Goal: Task Accomplishment & Management: Manage account settings

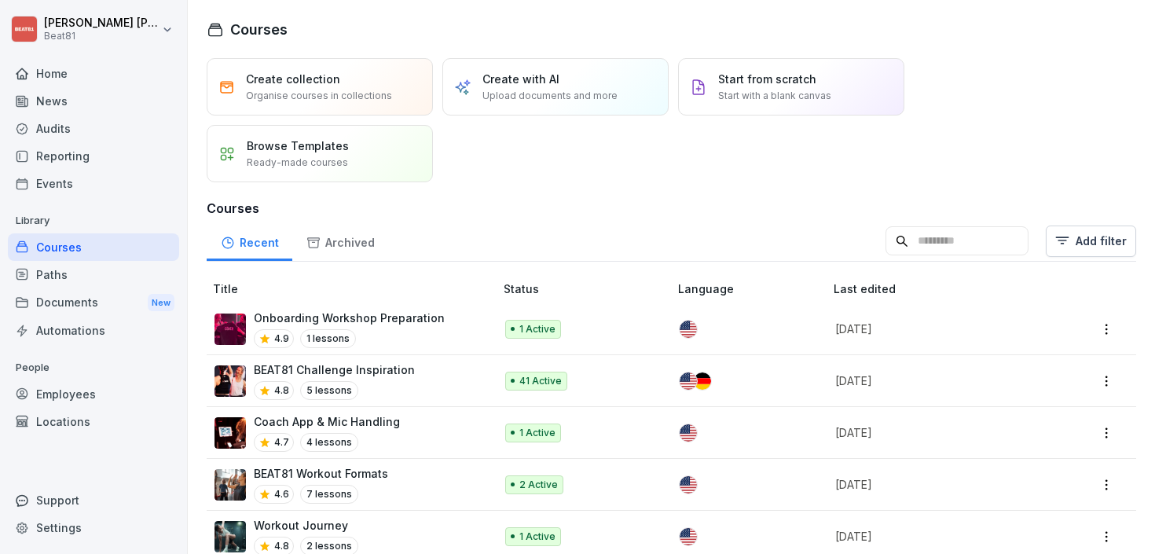
click at [64, 395] on div "Employees" at bounding box center [93, 394] width 171 height 28
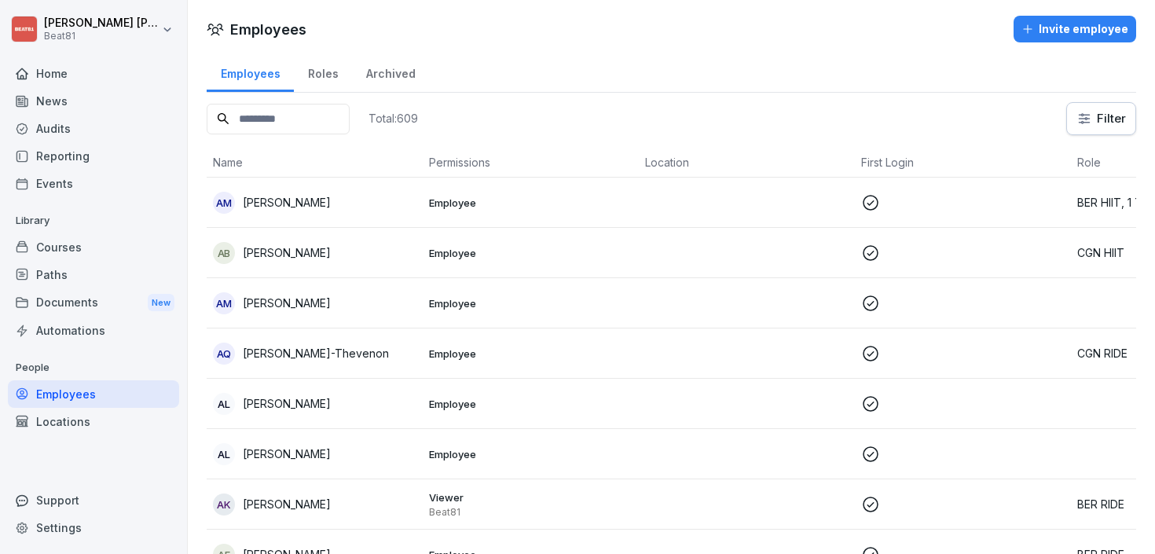
click at [329, 123] on input at bounding box center [278, 119] width 143 height 31
type input "******"
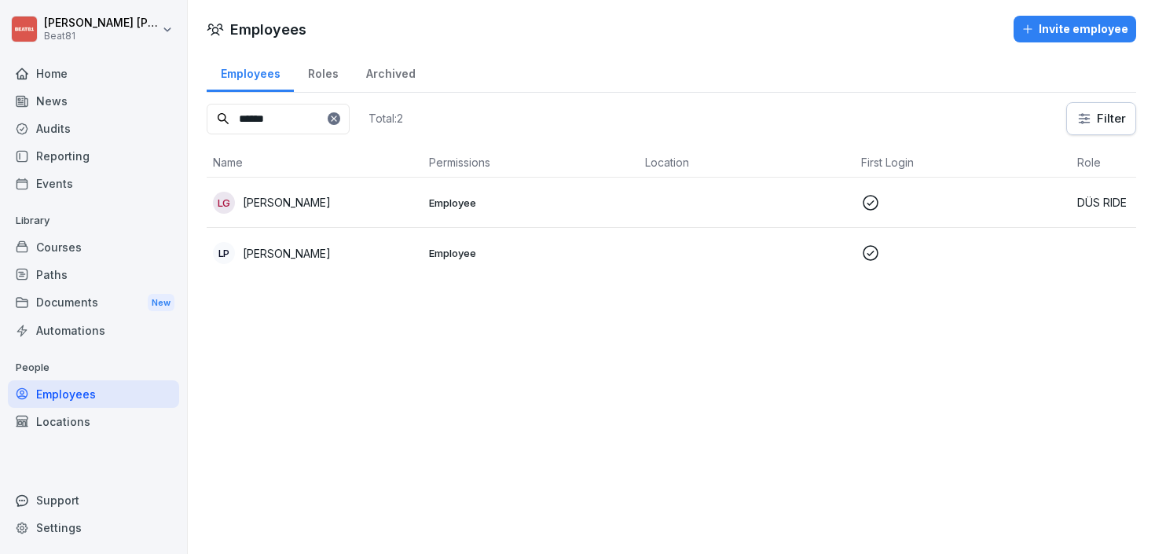
click at [338, 255] on div "LP [PERSON_NAME]" at bounding box center [315, 253] width 204 height 22
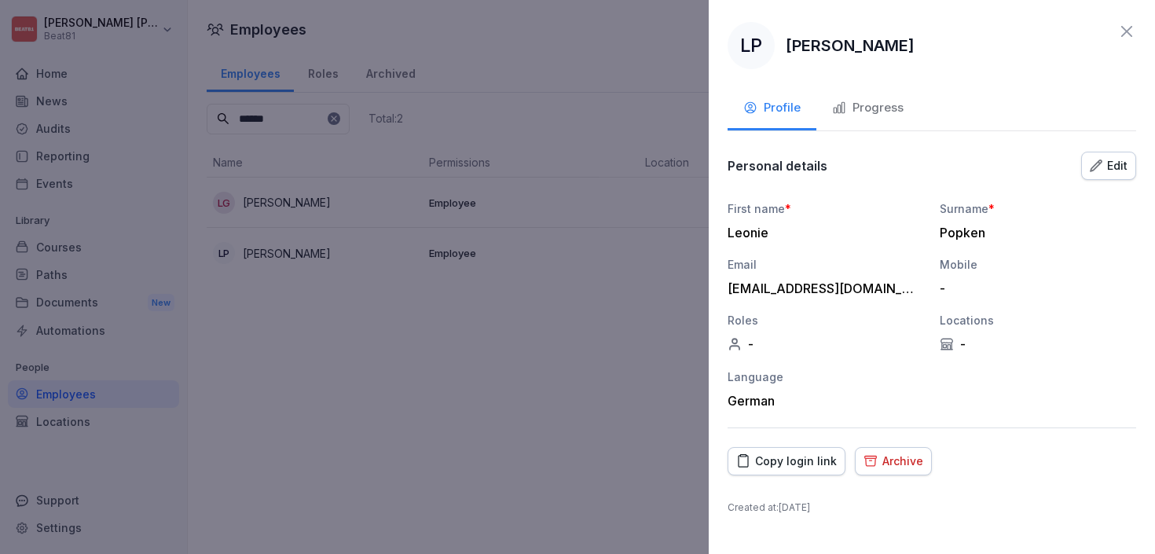
click at [881, 456] on div "Archive" at bounding box center [894, 461] width 60 height 17
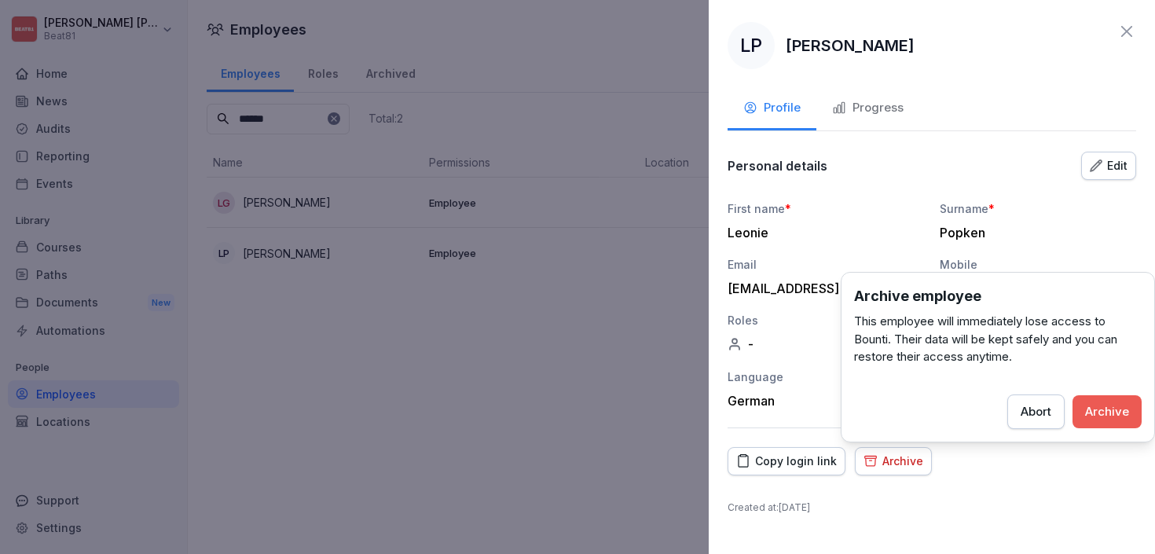
click at [1111, 410] on div "Archive" at bounding box center [1108, 411] width 44 height 17
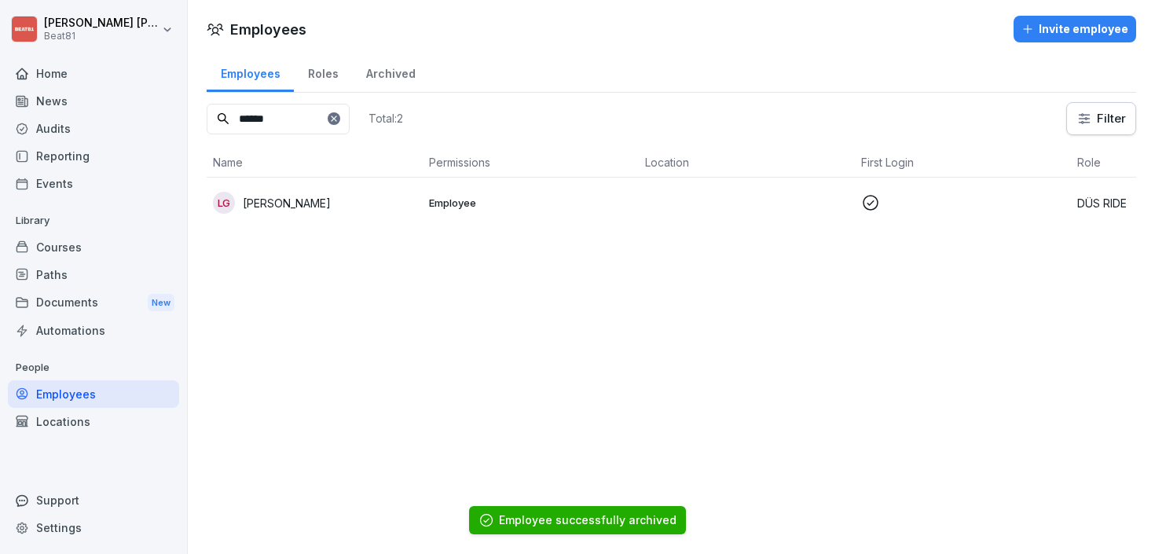
click at [339, 116] on icon at bounding box center [333, 118] width 9 height 9
